Goal: Navigation & Orientation: Find specific page/section

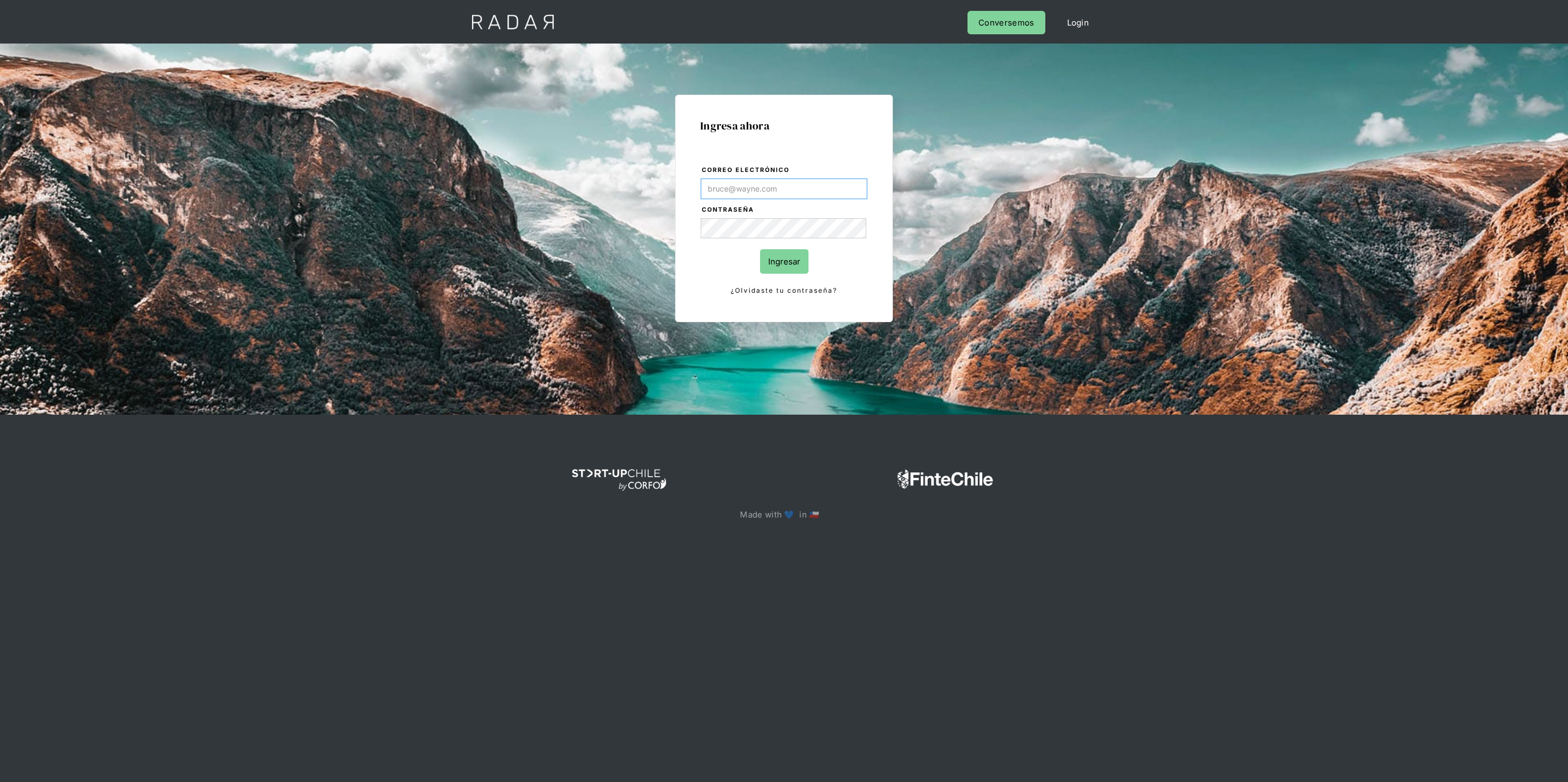
type input "[PERSON_NAME][EMAIL_ADDRESS][DOMAIN_NAME]"
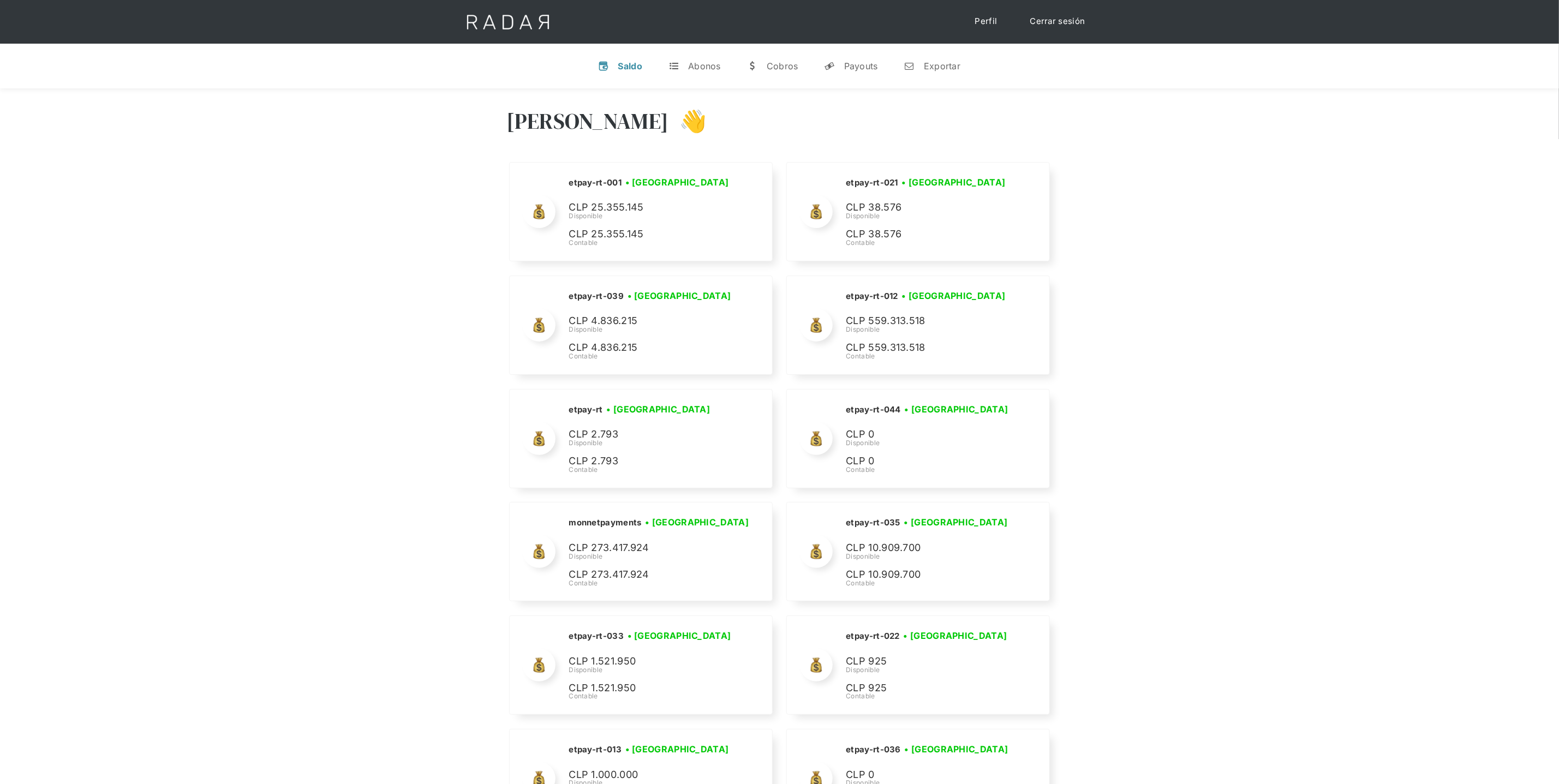
scroll to position [5374, 0]
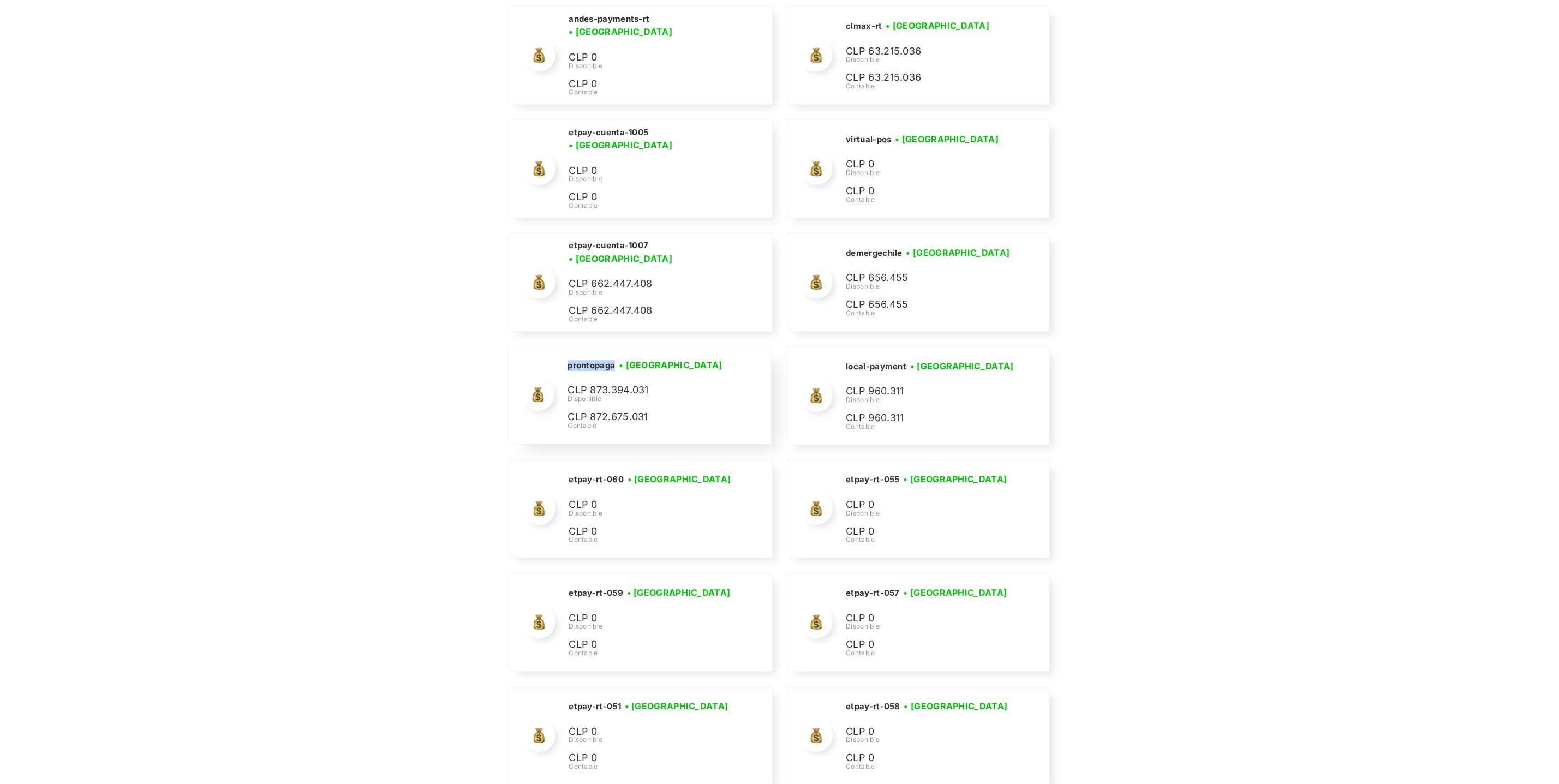
drag, startPoint x: 616, startPoint y: 392, endPoint x: 561, endPoint y: 391, distance: 55.0
click at [561, 391] on div "prontopaga • Conectada • Desconectada CLP 873.394.031 Disponible CLP 872.675.03…" at bounding box center [639, 394] width 262 height 98
copy h2 "prontopaga"
